Goal: Task Accomplishment & Management: Manage account settings

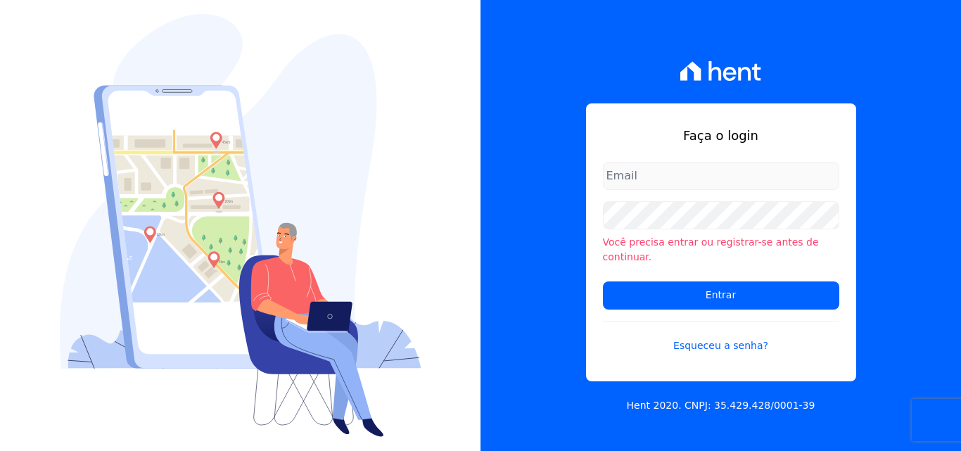
type input "[PERSON_NAME][EMAIL_ADDRESS][PERSON_NAME][DOMAIN_NAME]"
click at [772, 190] on input "[PERSON_NAME][EMAIL_ADDRESS][PERSON_NAME][DOMAIN_NAME]" at bounding box center [721, 176] width 236 height 28
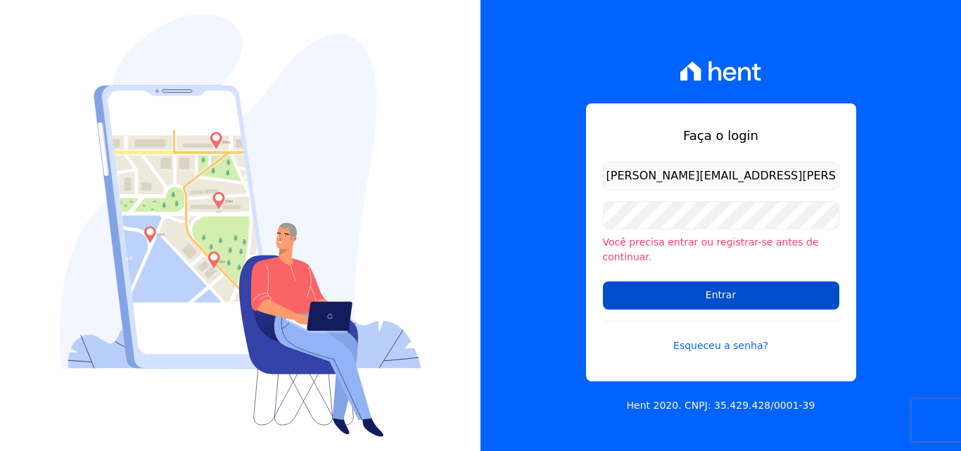
click at [739, 287] on input "Entrar" at bounding box center [721, 295] width 236 height 28
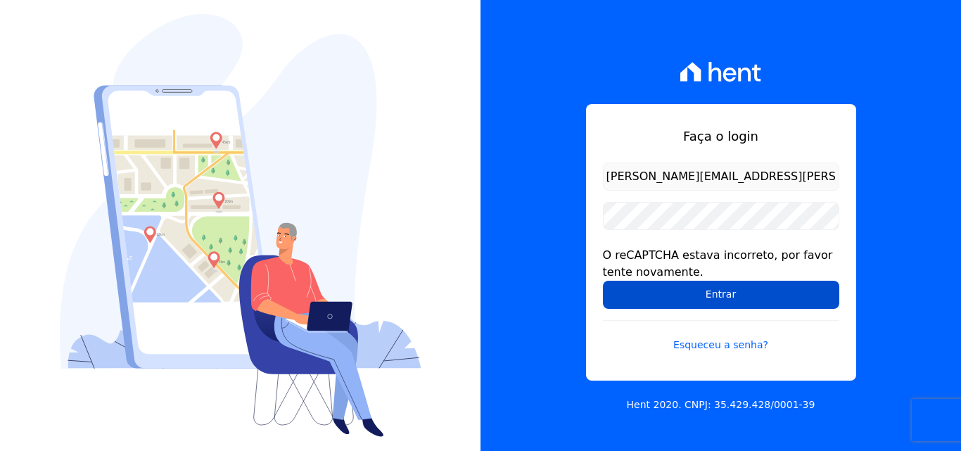
click at [708, 293] on input "Entrar" at bounding box center [721, 295] width 236 height 28
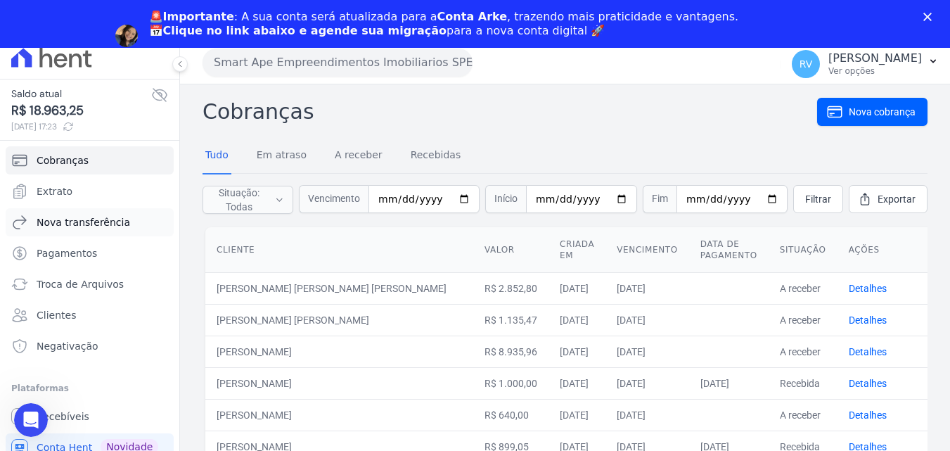
scroll to position [48, 0]
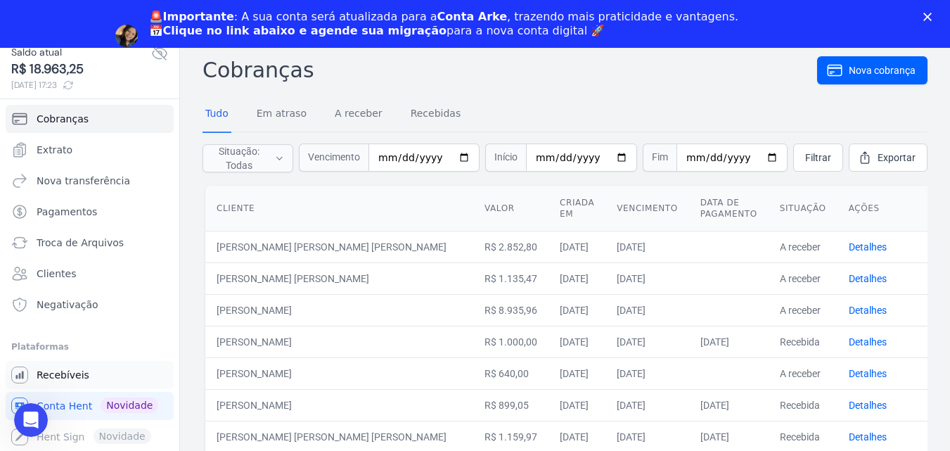
click at [58, 371] on span "Recebíveis" at bounding box center [63, 375] width 53 height 14
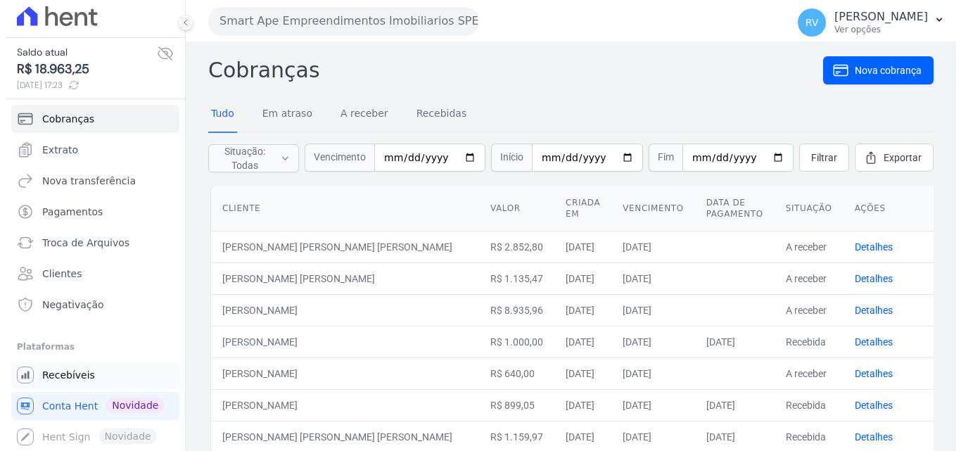
scroll to position [0, 0]
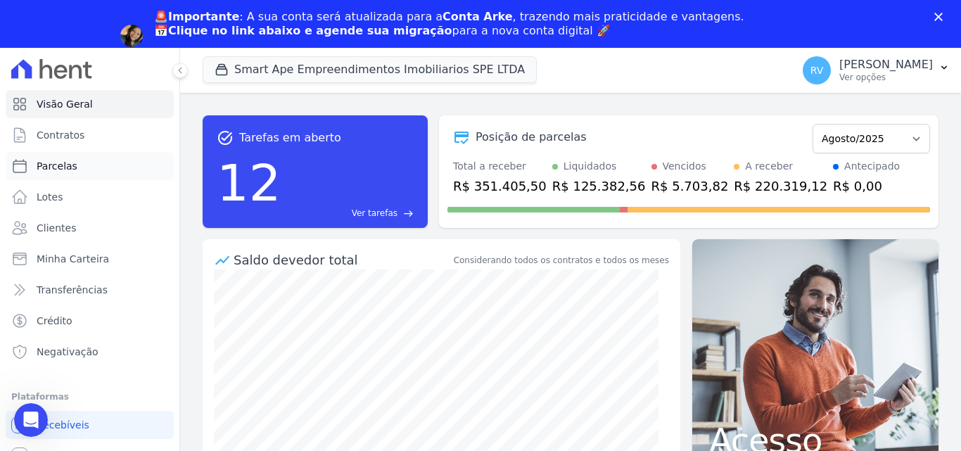
click at [65, 160] on span "Parcelas" at bounding box center [57, 166] width 41 height 14
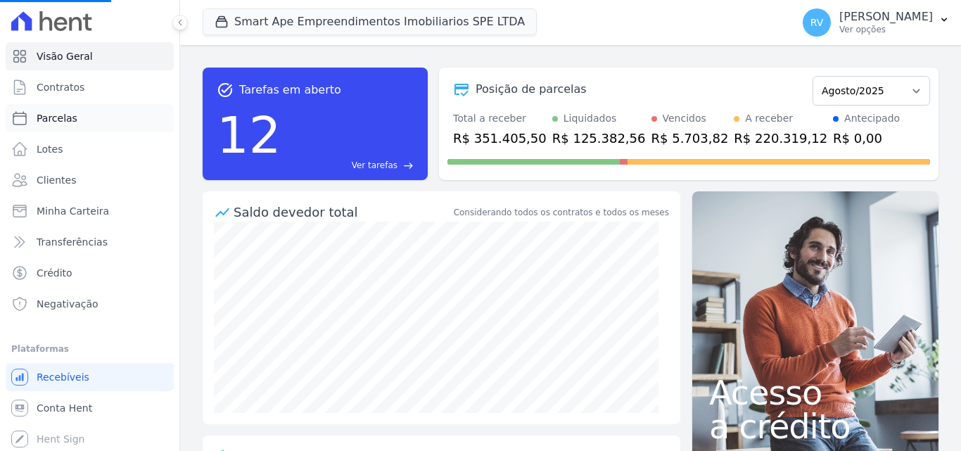
select select
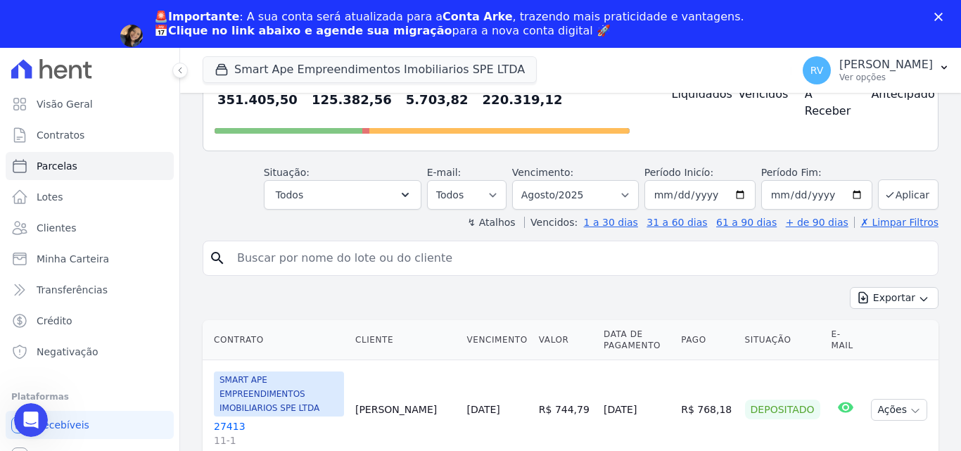
scroll to position [141, 0]
click at [350, 257] on input "search" at bounding box center [581, 257] width 704 height 28
paste input "Vitor Hugo Da Conceição"
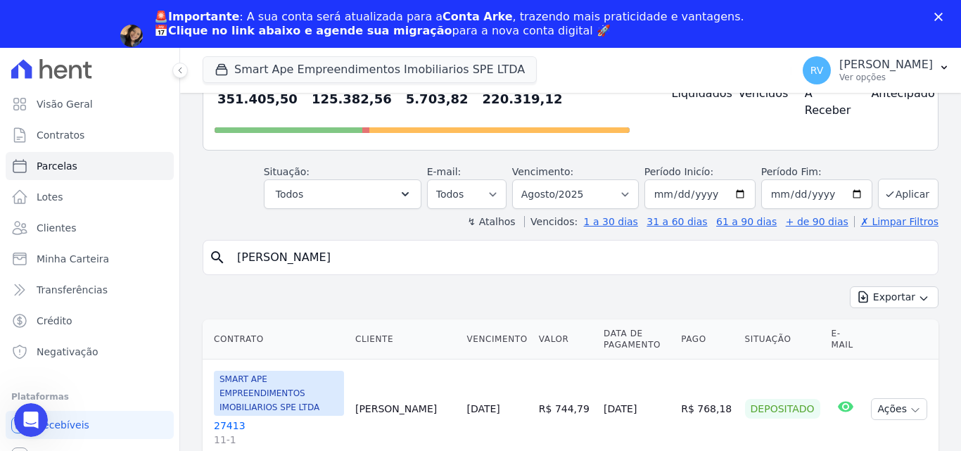
click at [480, 253] on input "Vitor Hugo Da Conceição" at bounding box center [581, 257] width 704 height 28
drag, startPoint x: 406, startPoint y: 254, endPoint x: 293, endPoint y: 257, distance: 113.3
click at [293, 257] on input "Vitor Hugo Da Conceição" at bounding box center [581, 257] width 704 height 28
type input "Vitor Hugo"
select select
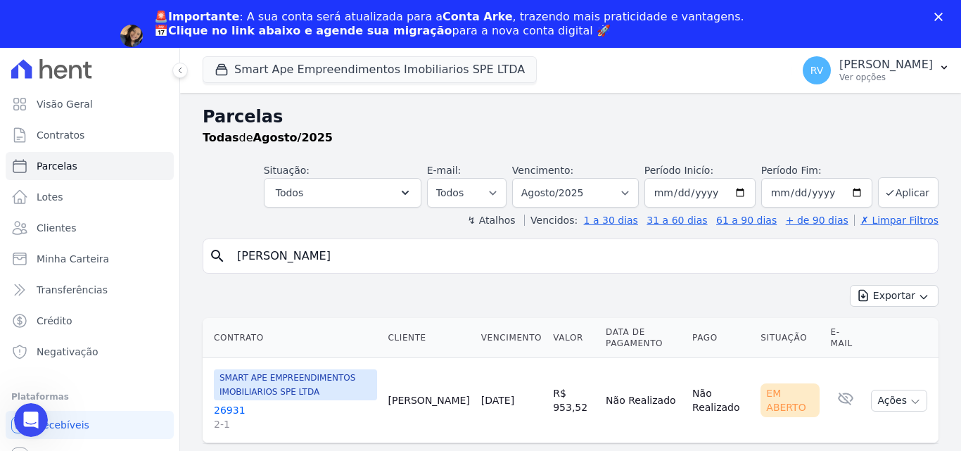
click at [227, 406] on link "26931 2-1" at bounding box center [295, 417] width 163 height 28
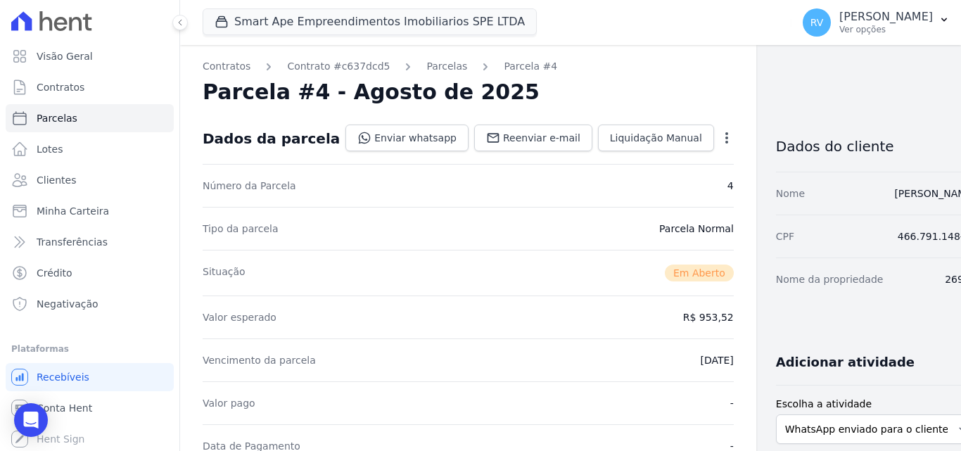
click at [231, 359] on dt "Vencimento da parcela" at bounding box center [259, 360] width 113 height 14
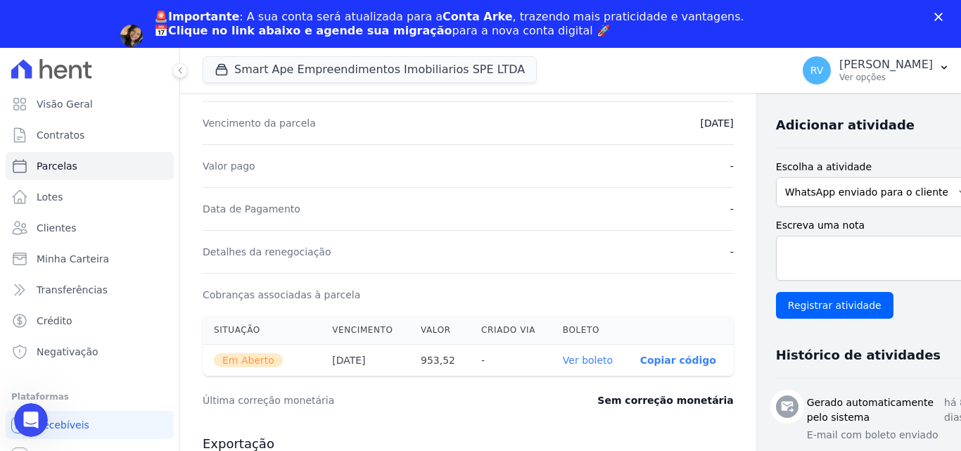
scroll to position [352, 0]
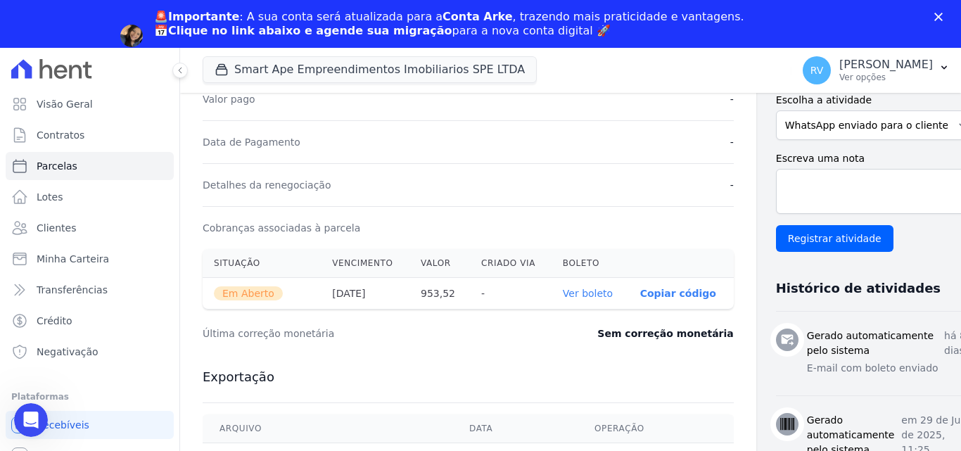
click at [563, 291] on link "Ver boleto" at bounding box center [588, 293] width 50 height 11
